Goal: Task Accomplishment & Management: Use online tool/utility

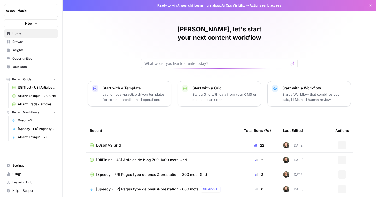
click at [105, 143] on span "Dyson v3 Grid" at bounding box center [108, 145] width 25 height 5
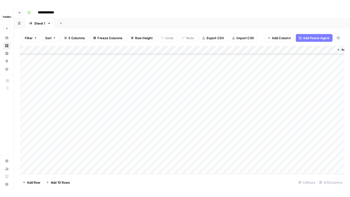
scroll to position [252, 0]
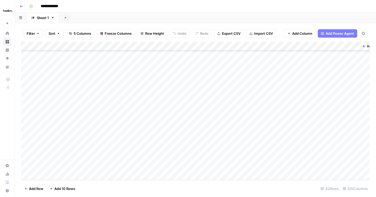
drag, startPoint x: 239, startPoint y: 157, endPoint x: 217, endPoint y: 197, distance: 45.4
click at [217, 197] on div "Filter Sort 5 Columns Freeze Columns Row Height Undo Redo Export CSV Import CSV…" at bounding box center [196, 110] width 362 height 174
click at [227, 105] on div "Add Column" at bounding box center [195, 111] width 349 height 138
click at [357, 69] on div "Add Column" at bounding box center [195, 111] width 349 height 138
click at [355, 69] on div "Add Column" at bounding box center [195, 111] width 349 height 138
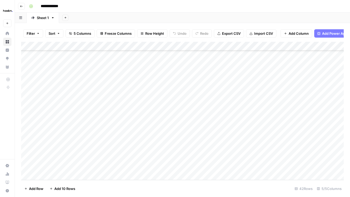
click at [318, 70] on div "Add Column" at bounding box center [182, 111] width 323 height 138
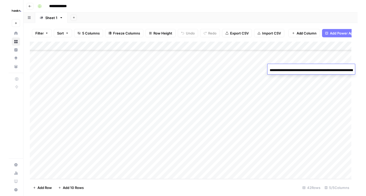
scroll to position [0, 75]
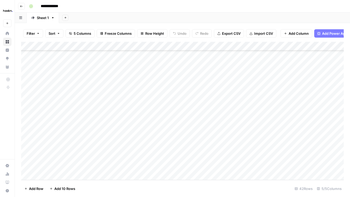
click at [232, 184] on footer "Add Row Add 10 Rows 42 Rows 5/5 Columns" at bounding box center [182, 188] width 323 height 17
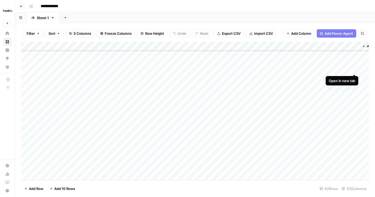
click at [356, 69] on div "Add Column" at bounding box center [195, 111] width 348 height 138
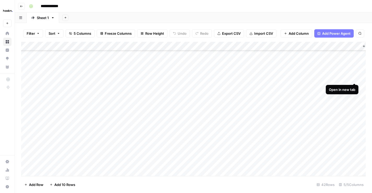
click at [353, 78] on div "Add Column" at bounding box center [193, 109] width 345 height 134
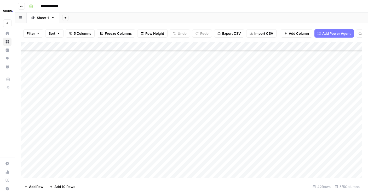
click at [355, 77] on div "Add Column" at bounding box center [191, 110] width 341 height 136
click at [355, 88] on div "Add Column" at bounding box center [191, 110] width 341 height 136
click at [355, 94] on div "Add Column" at bounding box center [191, 110] width 341 height 136
click at [354, 104] on div "Add Column" at bounding box center [191, 110] width 341 height 136
click at [355, 114] on div "Add Column" at bounding box center [191, 110] width 341 height 136
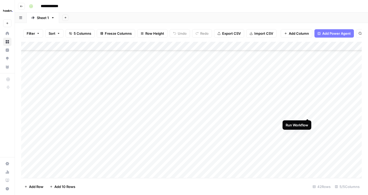
click at [307, 114] on div "Add Column" at bounding box center [191, 110] width 341 height 136
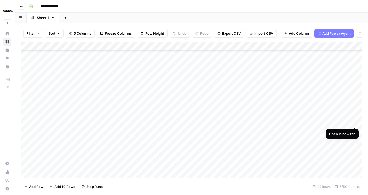
click at [355, 123] on div "Add Column" at bounding box center [191, 110] width 341 height 136
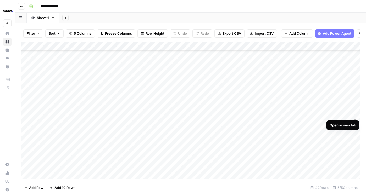
click at [354, 113] on div "Add Column" at bounding box center [190, 110] width 338 height 137
click at [308, 114] on div "Add Column" at bounding box center [190, 110] width 338 height 137
